Goal: Transaction & Acquisition: Purchase product/service

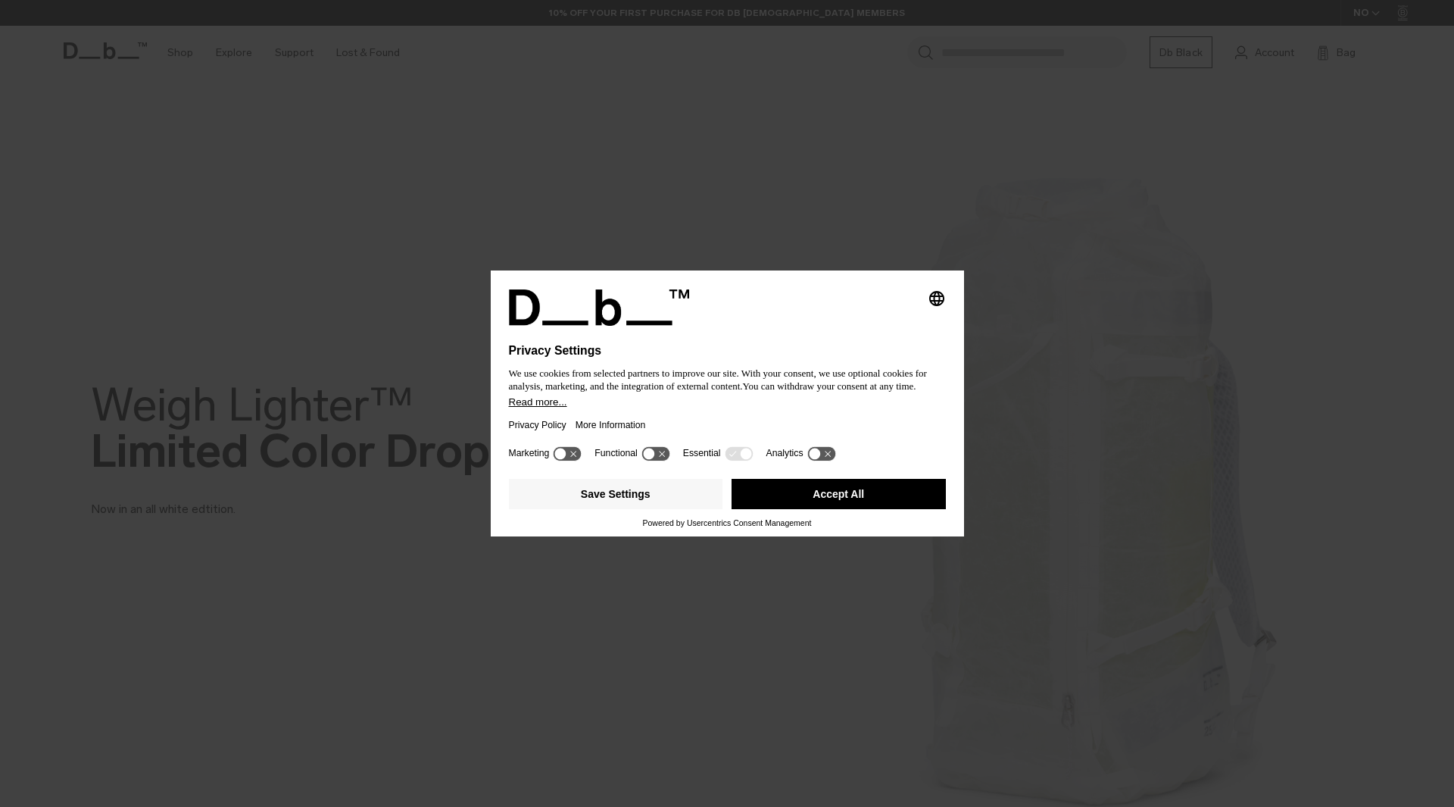
drag, startPoint x: 854, startPoint y: 504, endPoint x: 850, endPoint y: 489, distance: 15.8
click at [853, 501] on button "Accept All" at bounding box center [839, 494] width 214 height 30
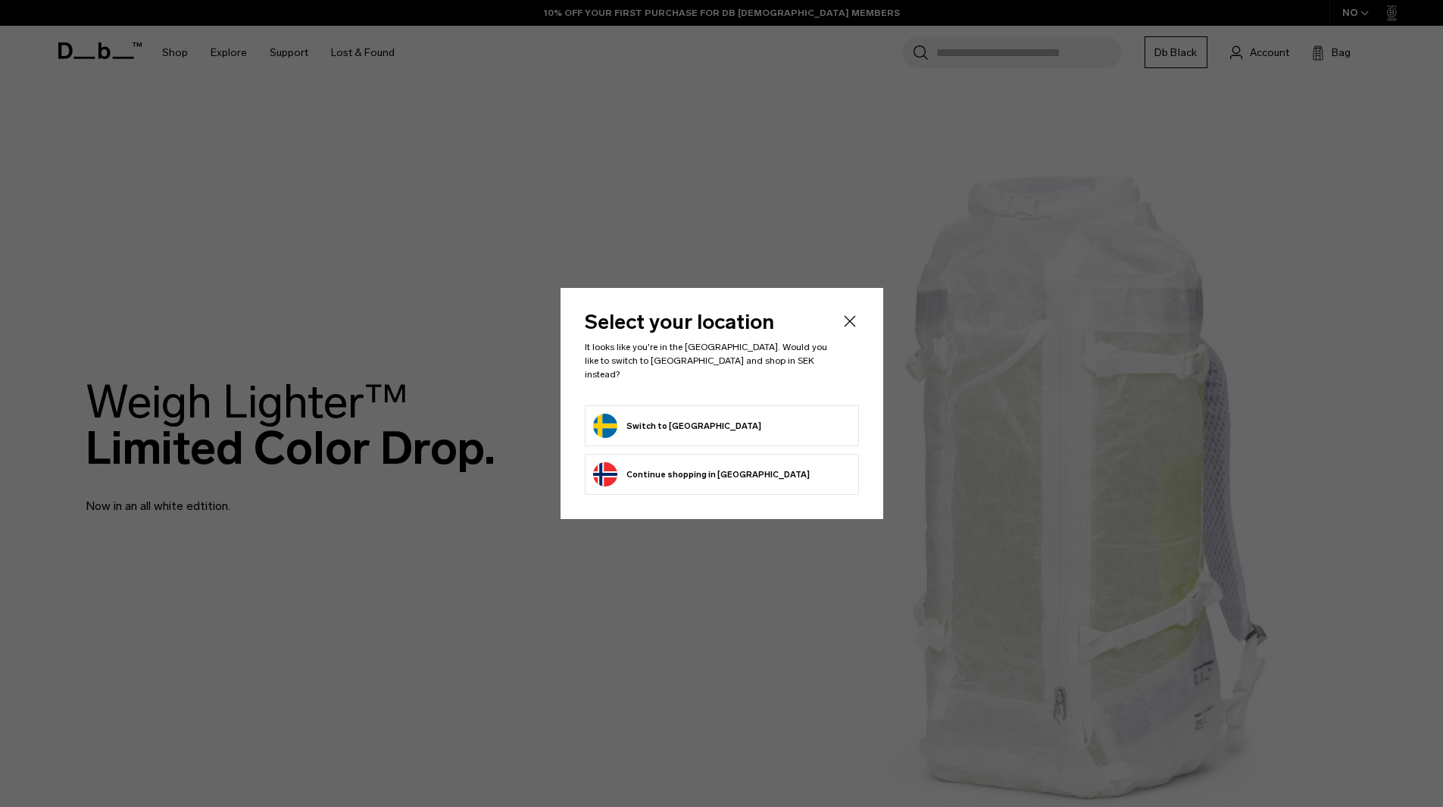
click at [686, 423] on button "Switch to Sweden" at bounding box center [677, 426] width 168 height 24
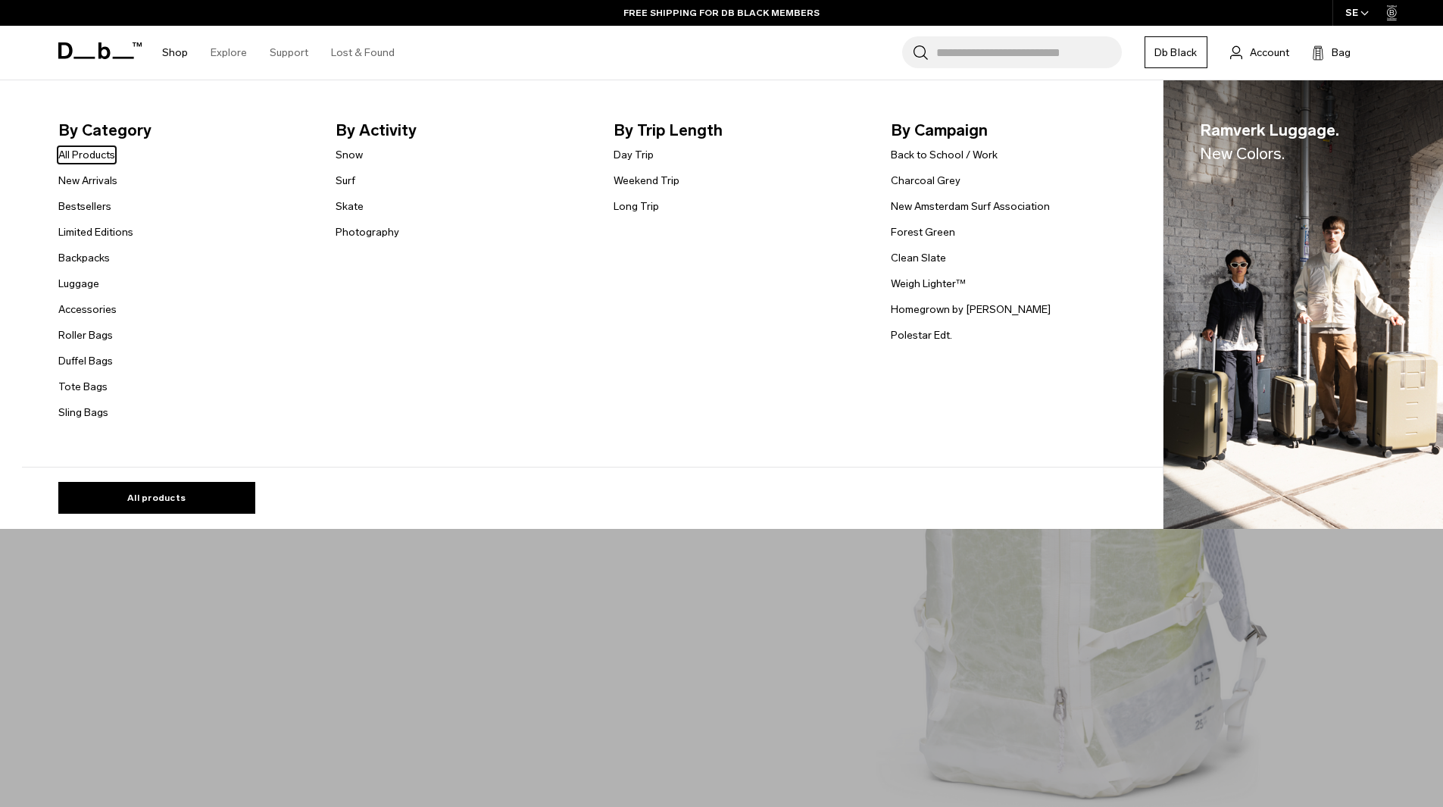
click at [930, 145] on li "Back to School / Work" at bounding box center [971, 154] width 160 height 18
click at [918, 162] on link "Back to School / Work" at bounding box center [944, 155] width 107 height 16
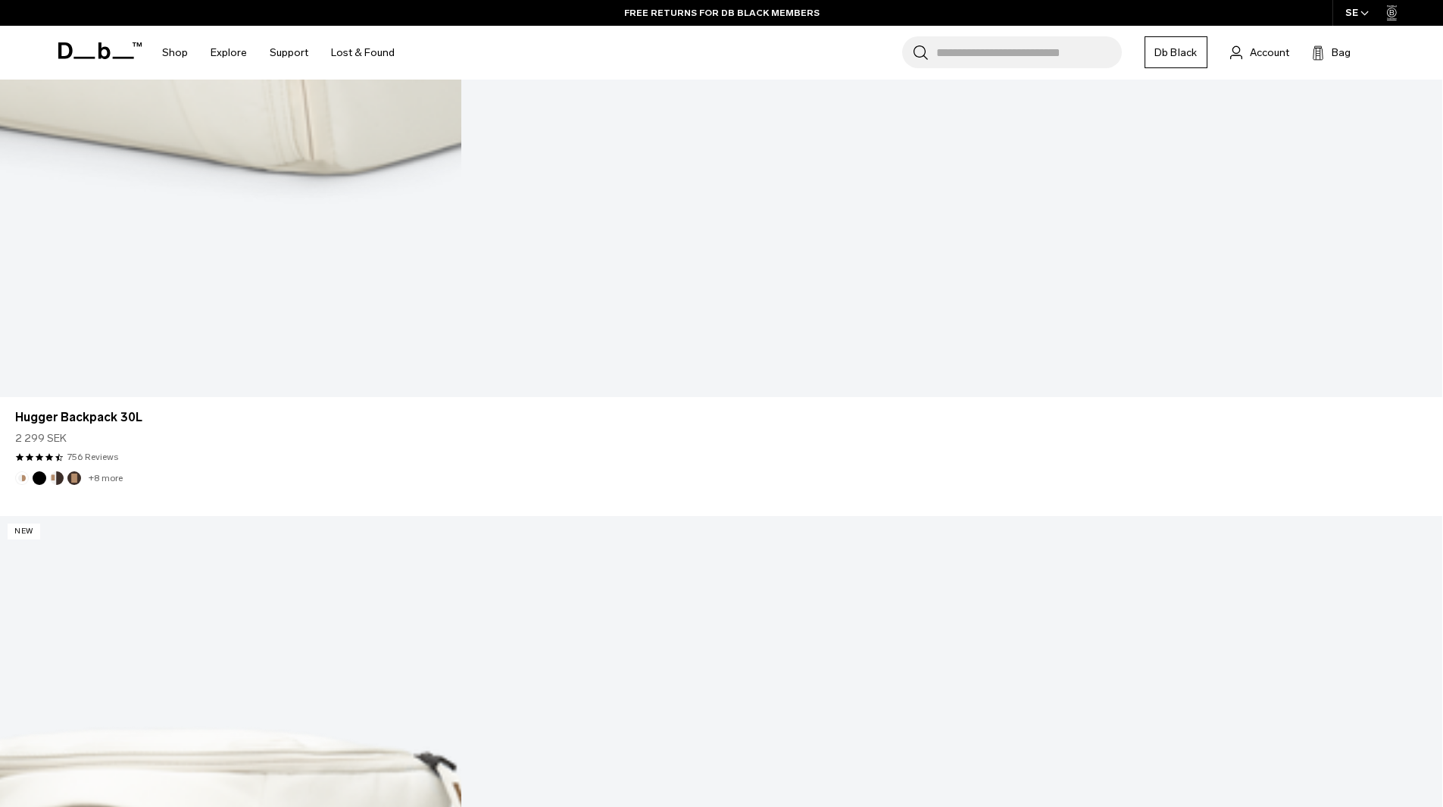
scroll to position [1515, 0]
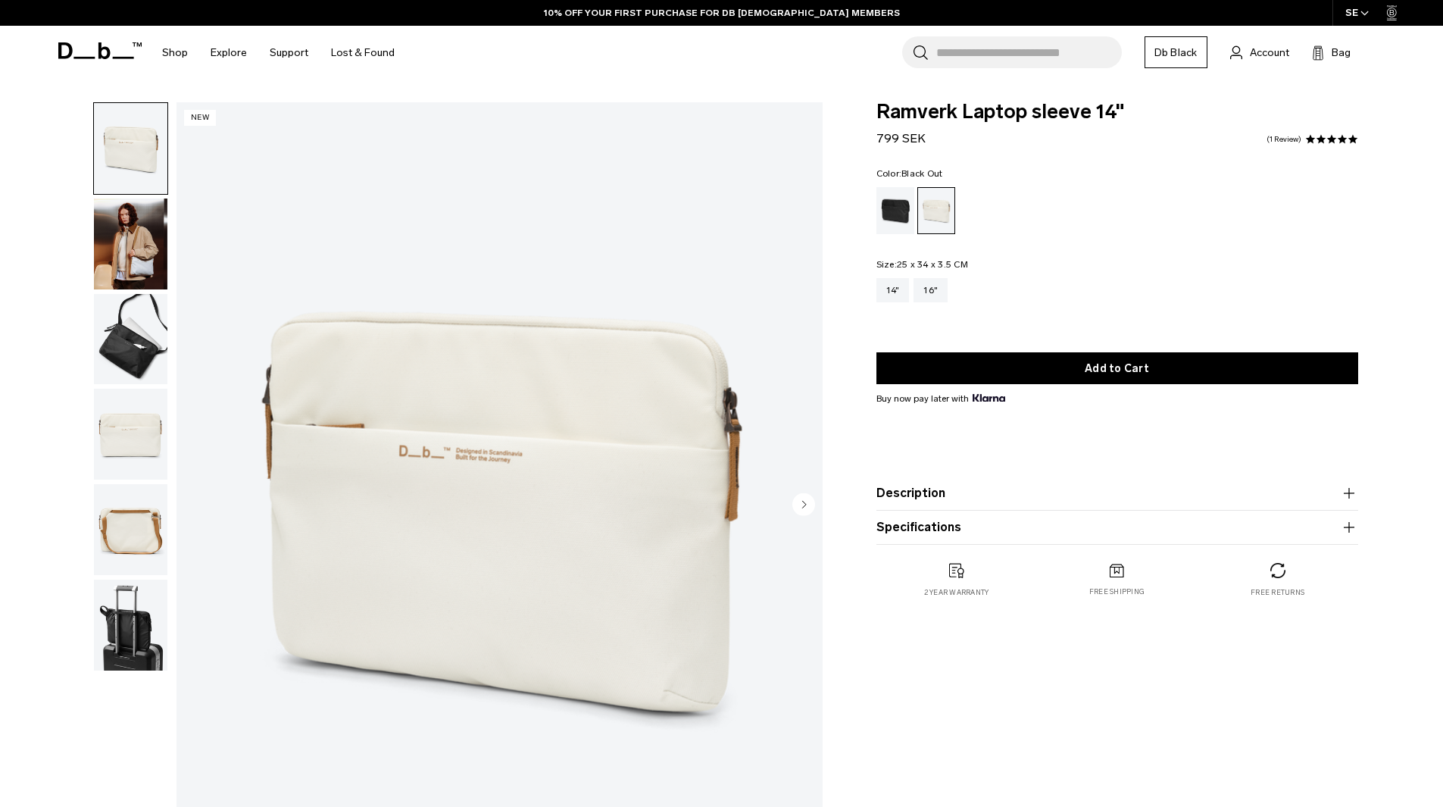
click at [883, 226] on div "Black Out" at bounding box center [895, 210] width 39 height 47
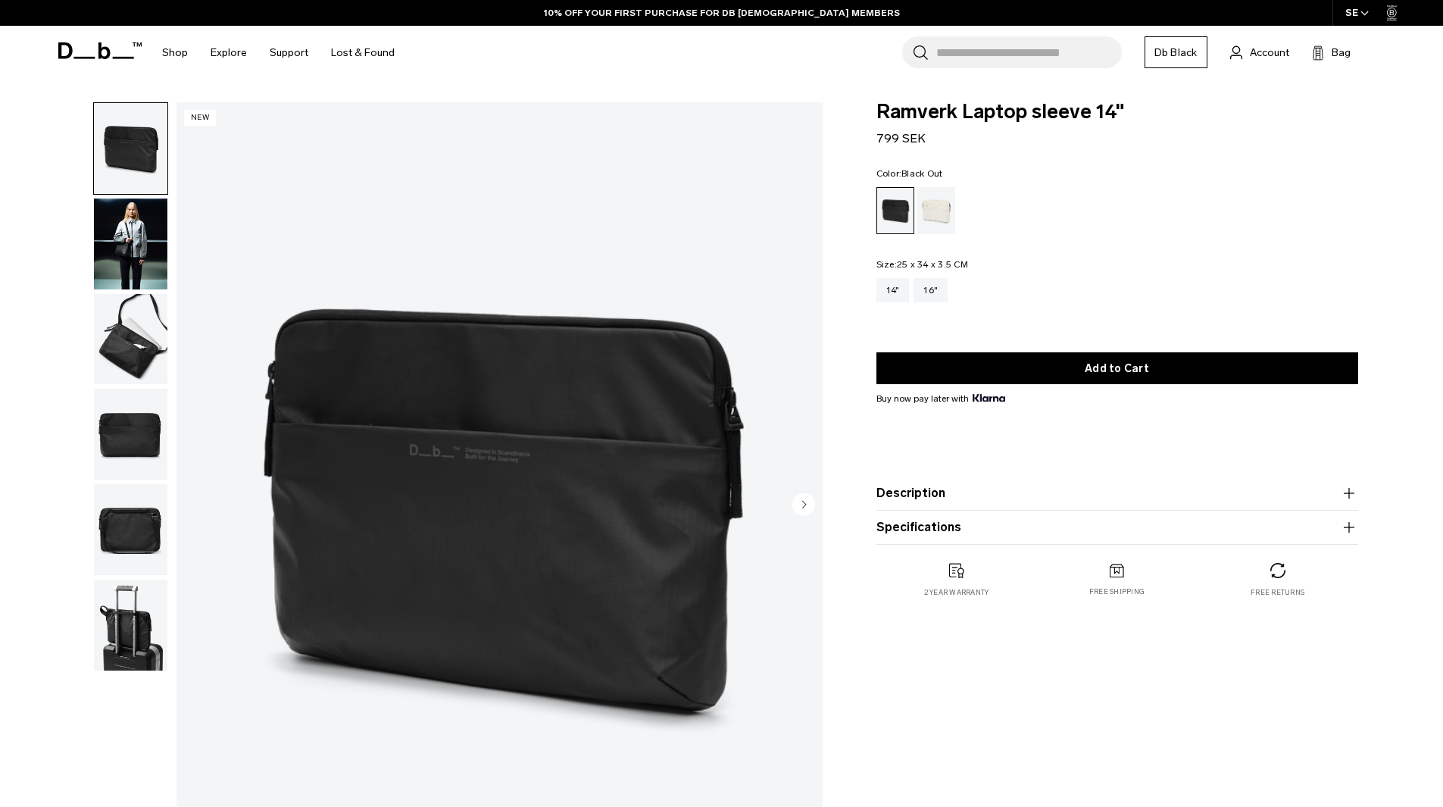
click at [125, 351] on img "button" at bounding box center [130, 339] width 73 height 91
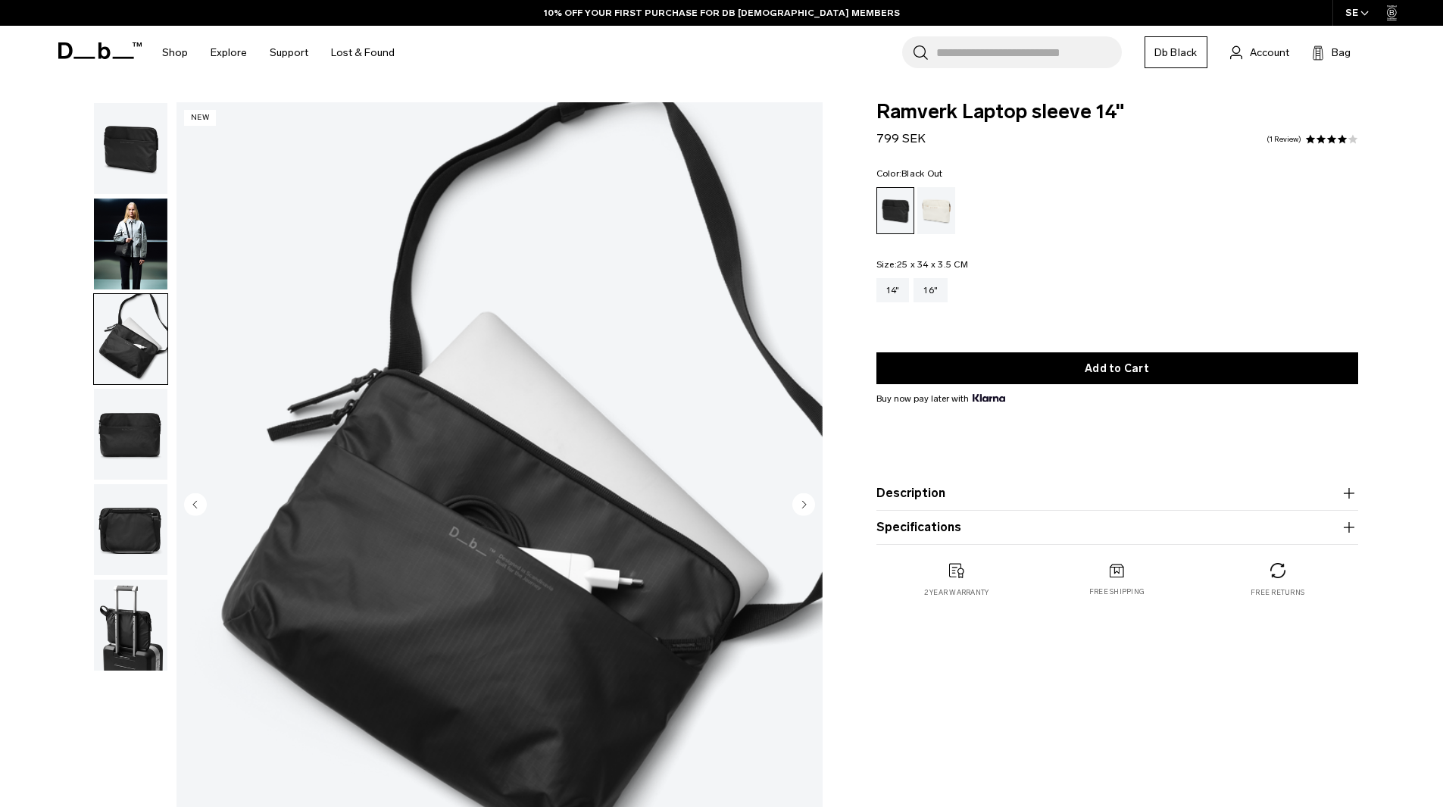
click at [141, 423] on img "button" at bounding box center [130, 434] width 73 height 91
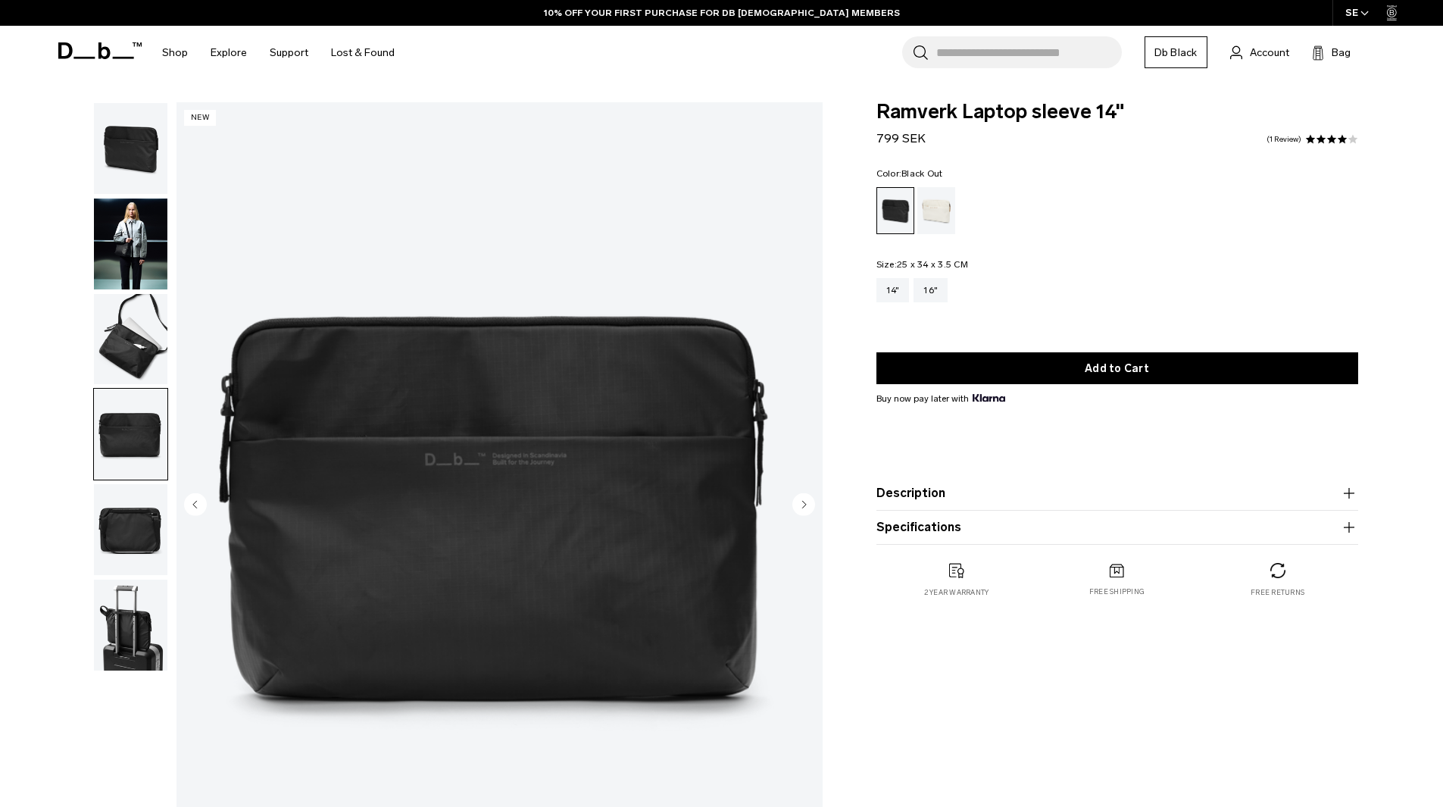
click at [155, 478] on img "button" at bounding box center [130, 434] width 73 height 91
drag, startPoint x: 152, startPoint y: 510, endPoint x: 148, endPoint y: 529, distance: 18.7
click at [152, 512] on img "button" at bounding box center [130, 529] width 73 height 91
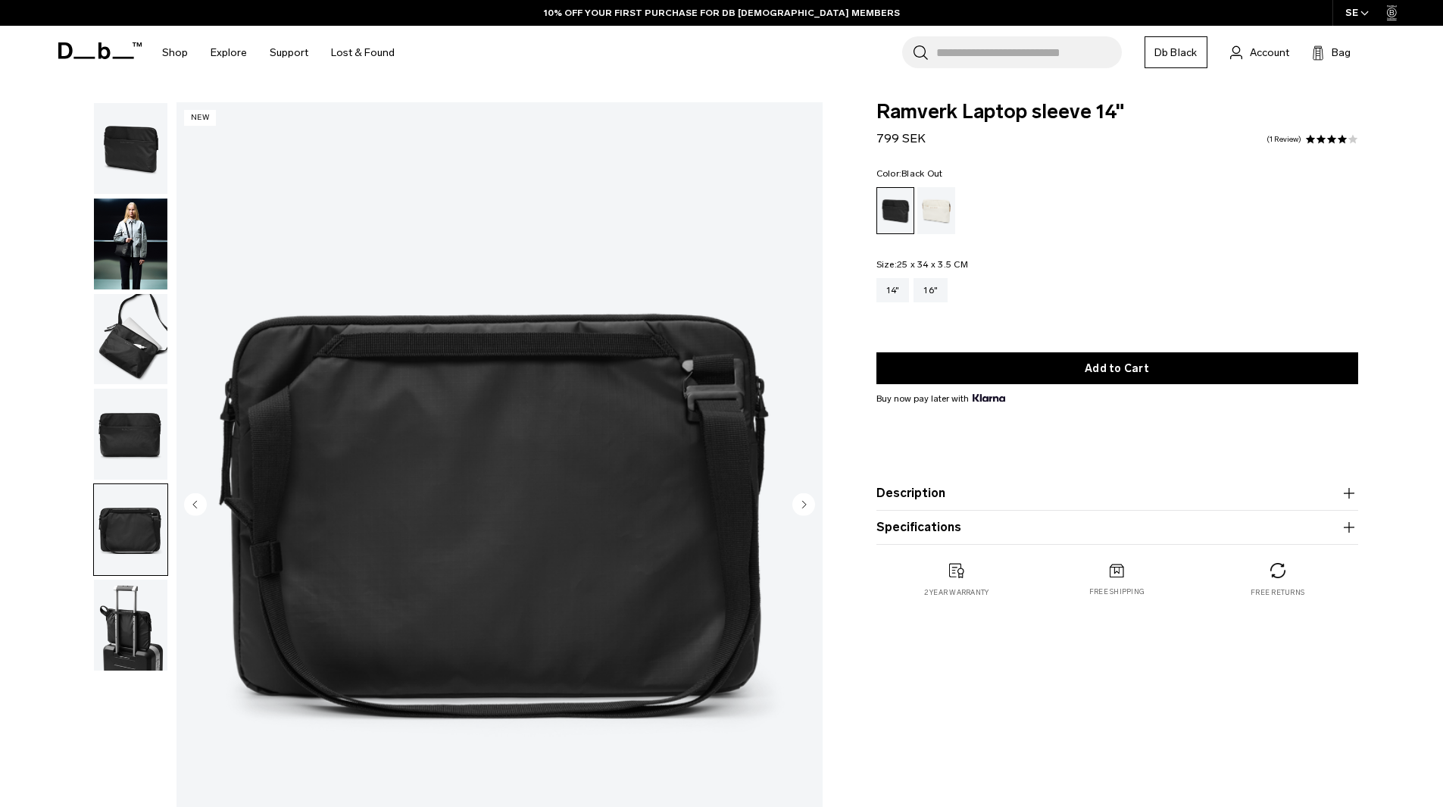
click at [133, 643] on img "button" at bounding box center [130, 624] width 73 height 91
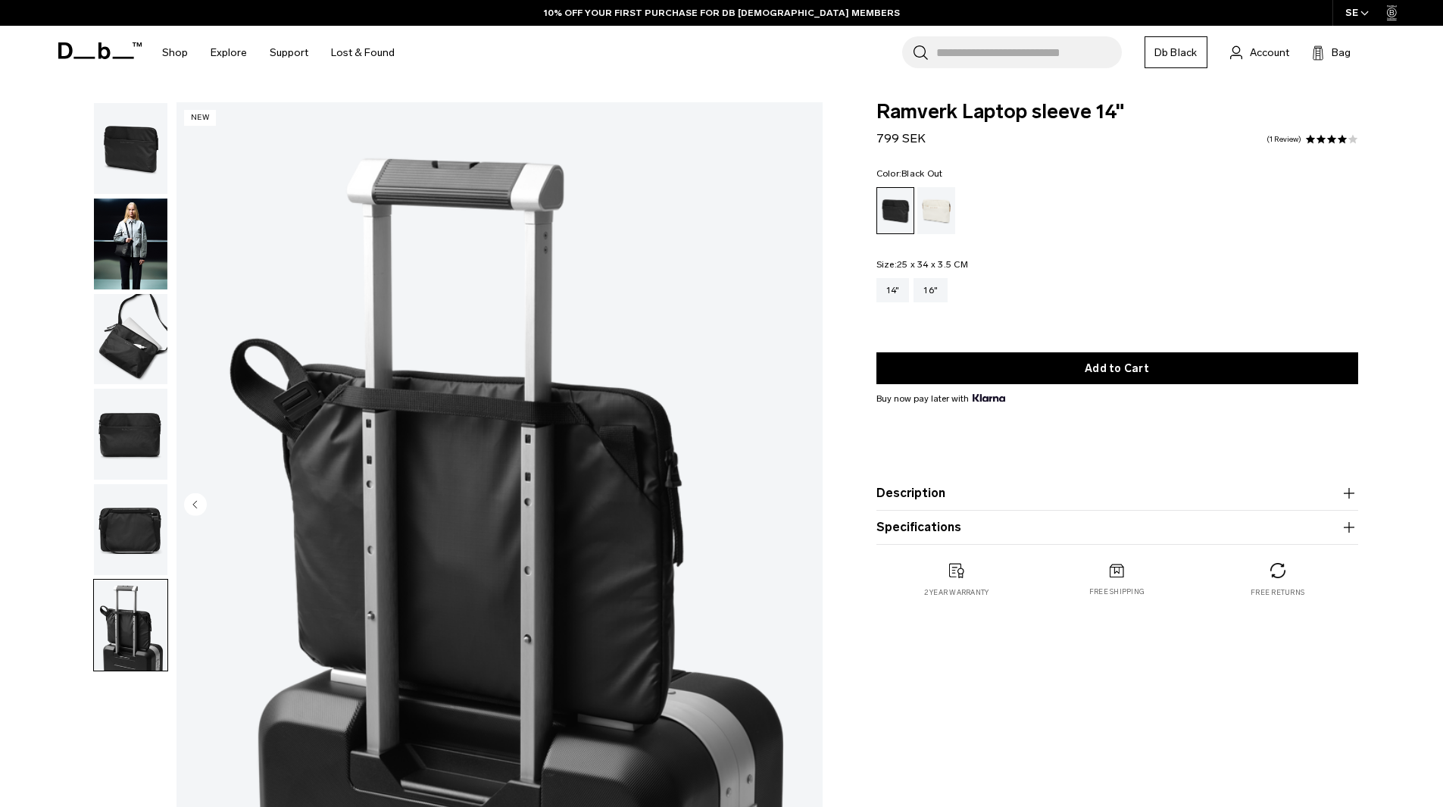
click at [137, 289] on img "button" at bounding box center [130, 243] width 73 height 91
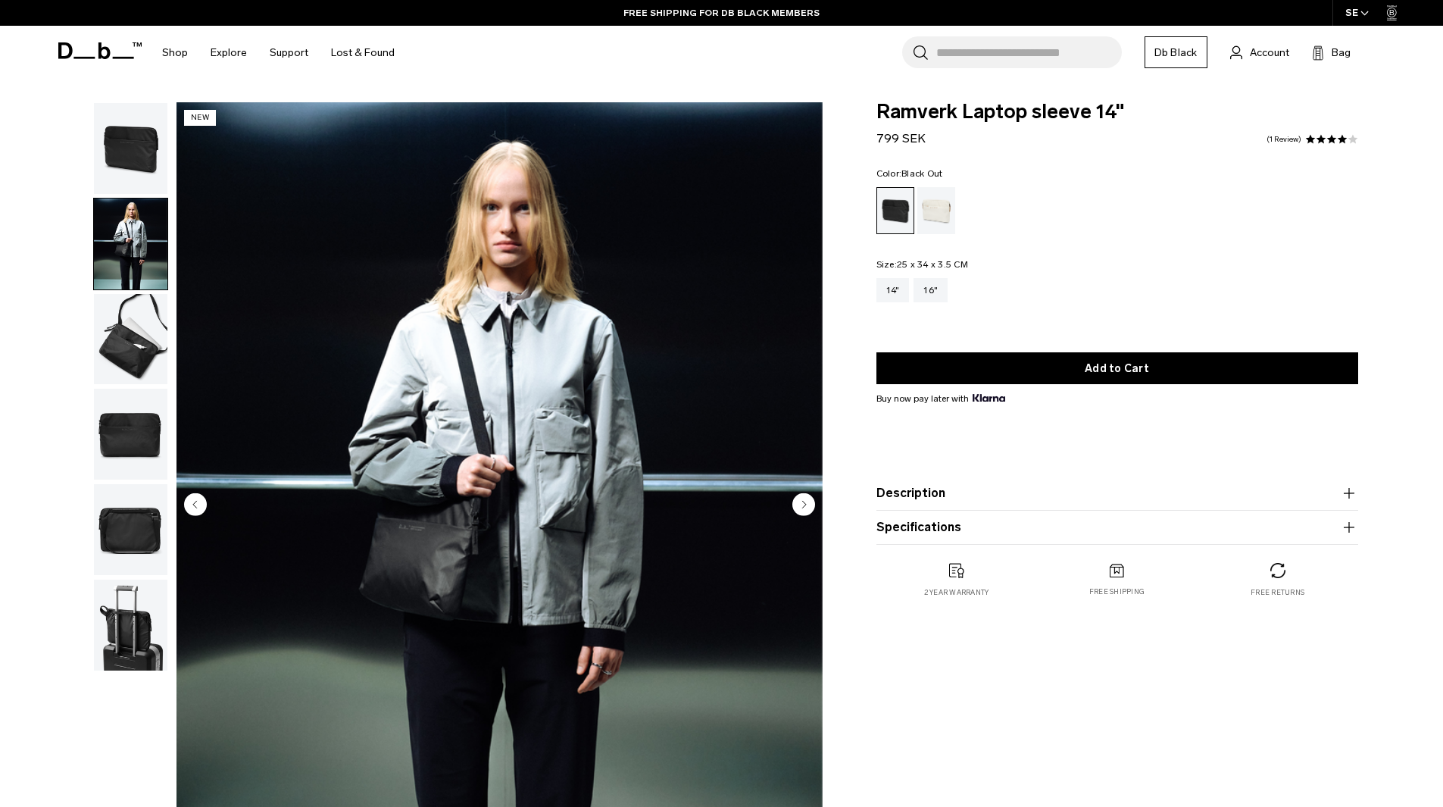
click at [135, 243] on img "button" at bounding box center [130, 243] width 73 height 91
click at [140, 242] on img "button" at bounding box center [130, 243] width 73 height 91
click at [143, 161] on img "button" at bounding box center [130, 148] width 73 height 91
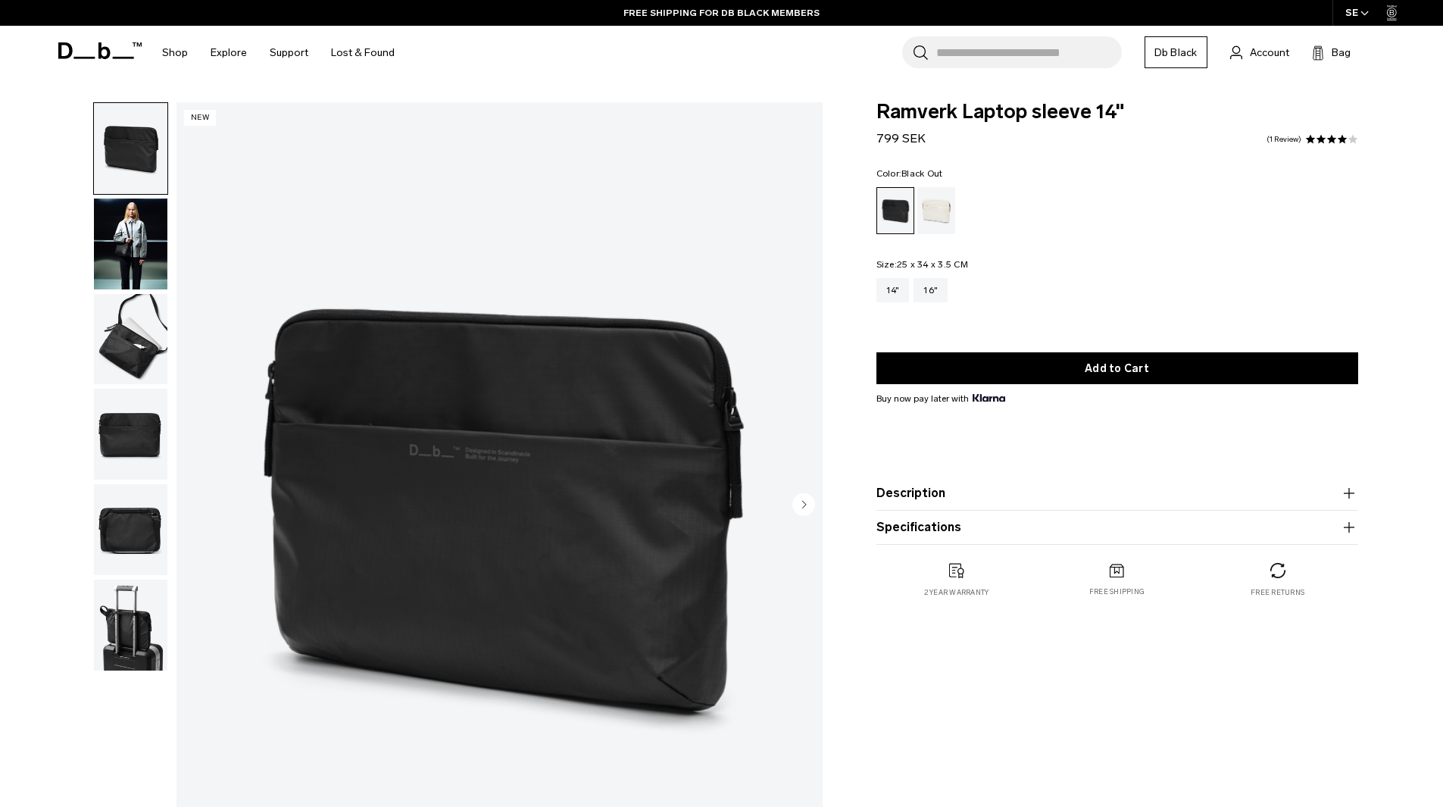
scroll to position [227, 0]
